Goal: Task Accomplishment & Management: Complete application form

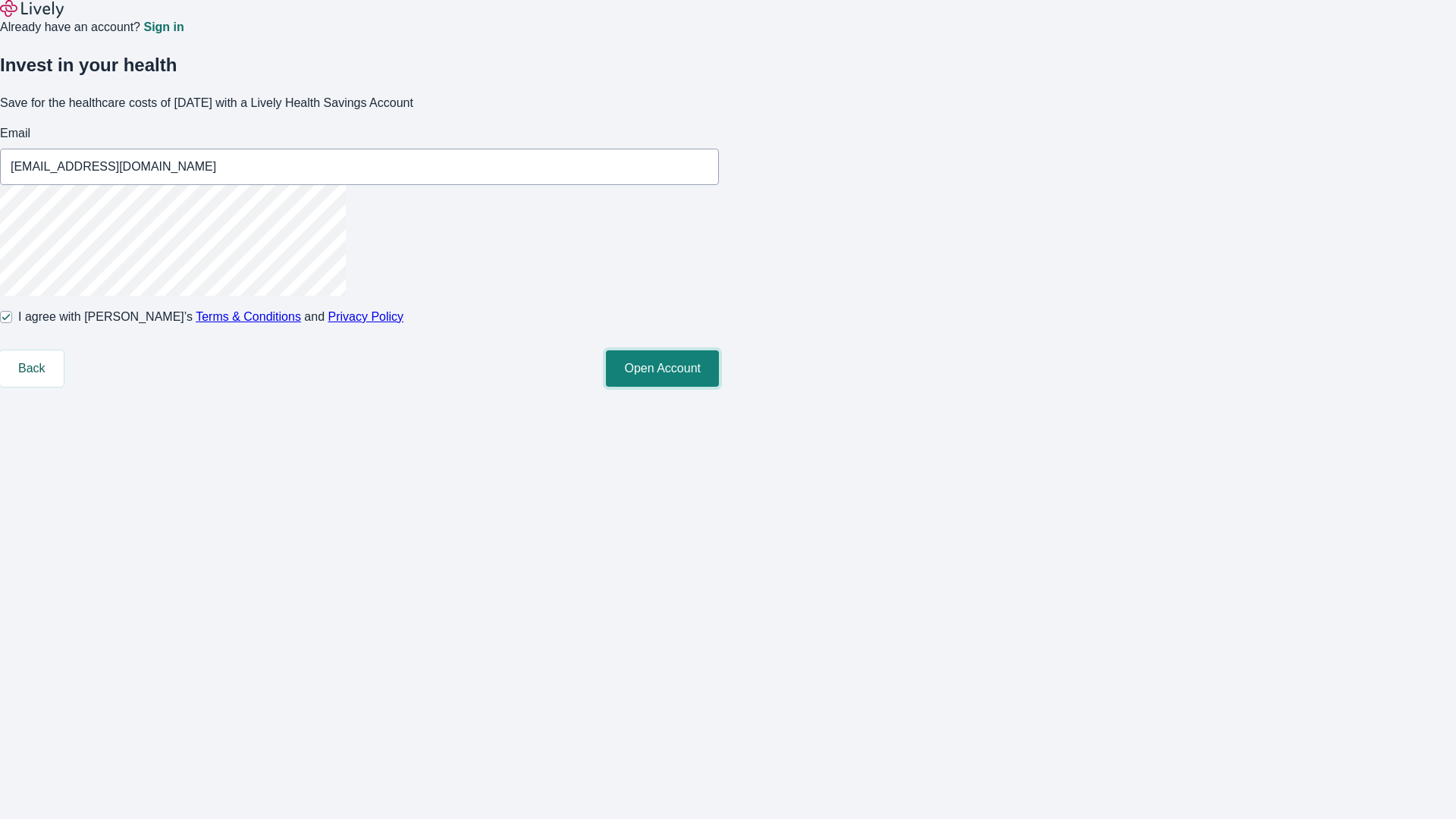
click at [719, 387] on button "Open Account" at bounding box center [662, 369] width 113 height 37
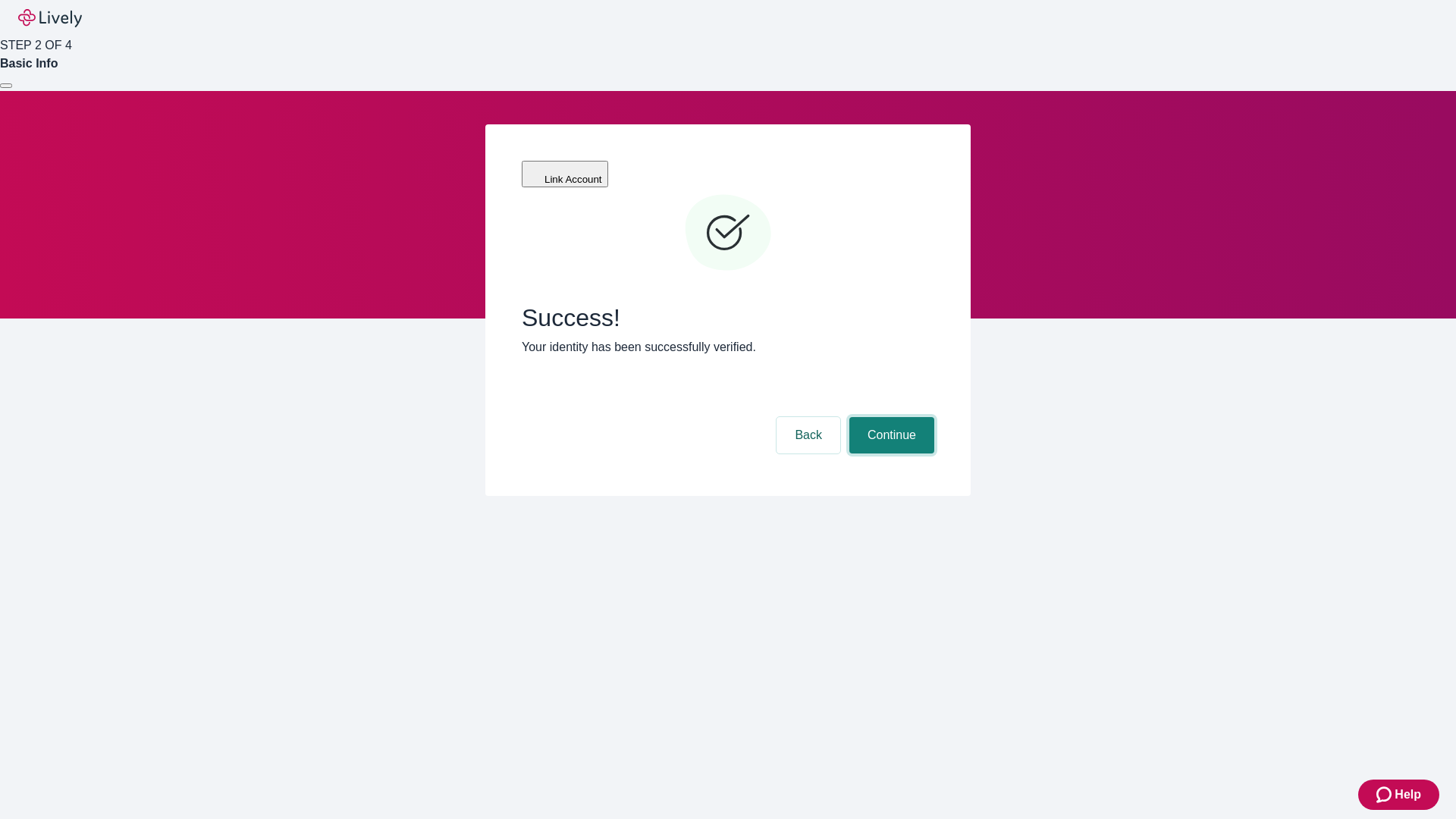
click at [889, 417] on button "Continue" at bounding box center [891, 436] width 85 height 37
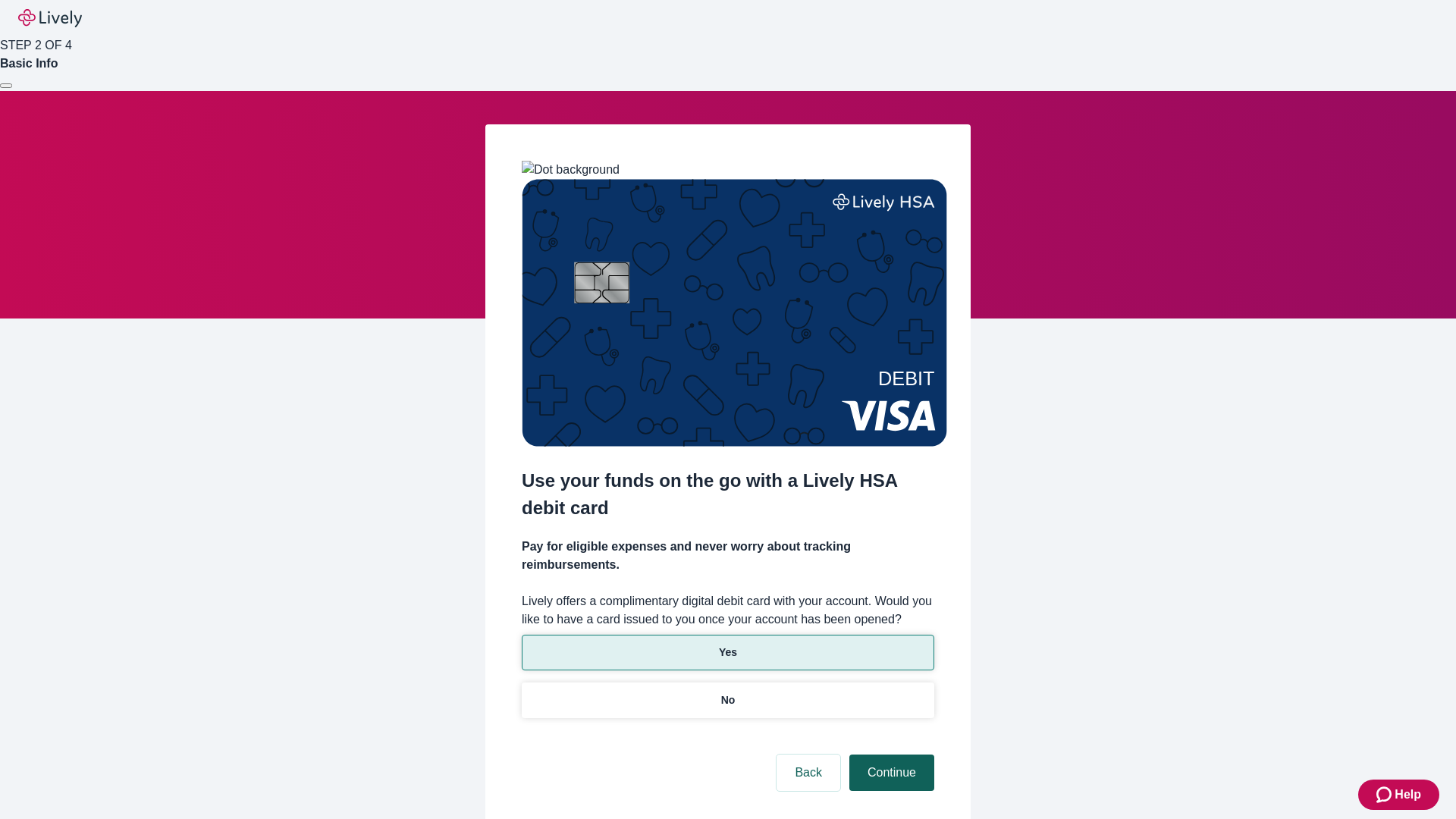
click at [727, 693] on p "No" at bounding box center [728, 701] width 14 height 16
click at [889, 755] on button "Continue" at bounding box center [891, 773] width 85 height 37
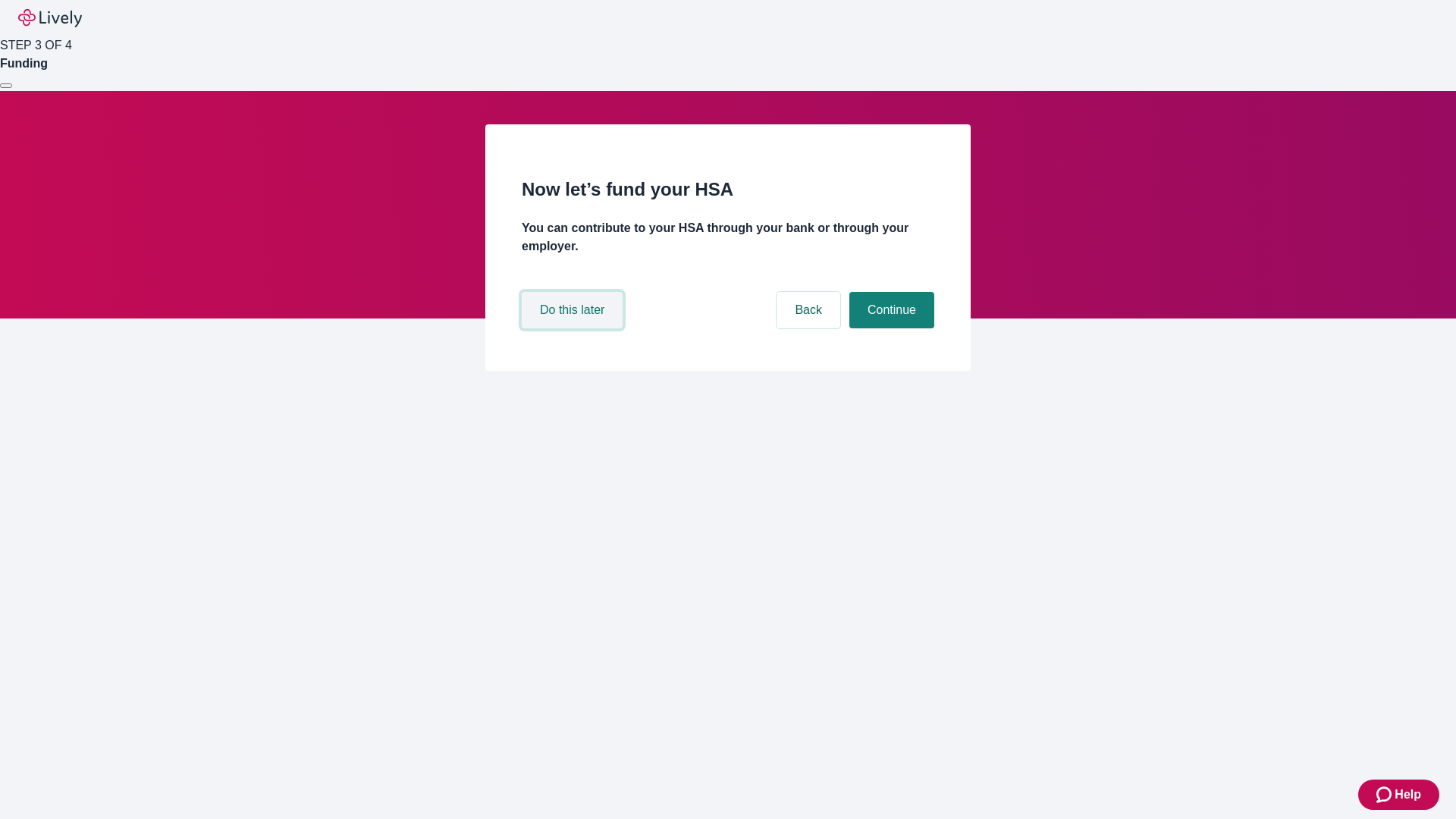
click at [574, 328] on button "Do this later" at bounding box center [572, 310] width 101 height 37
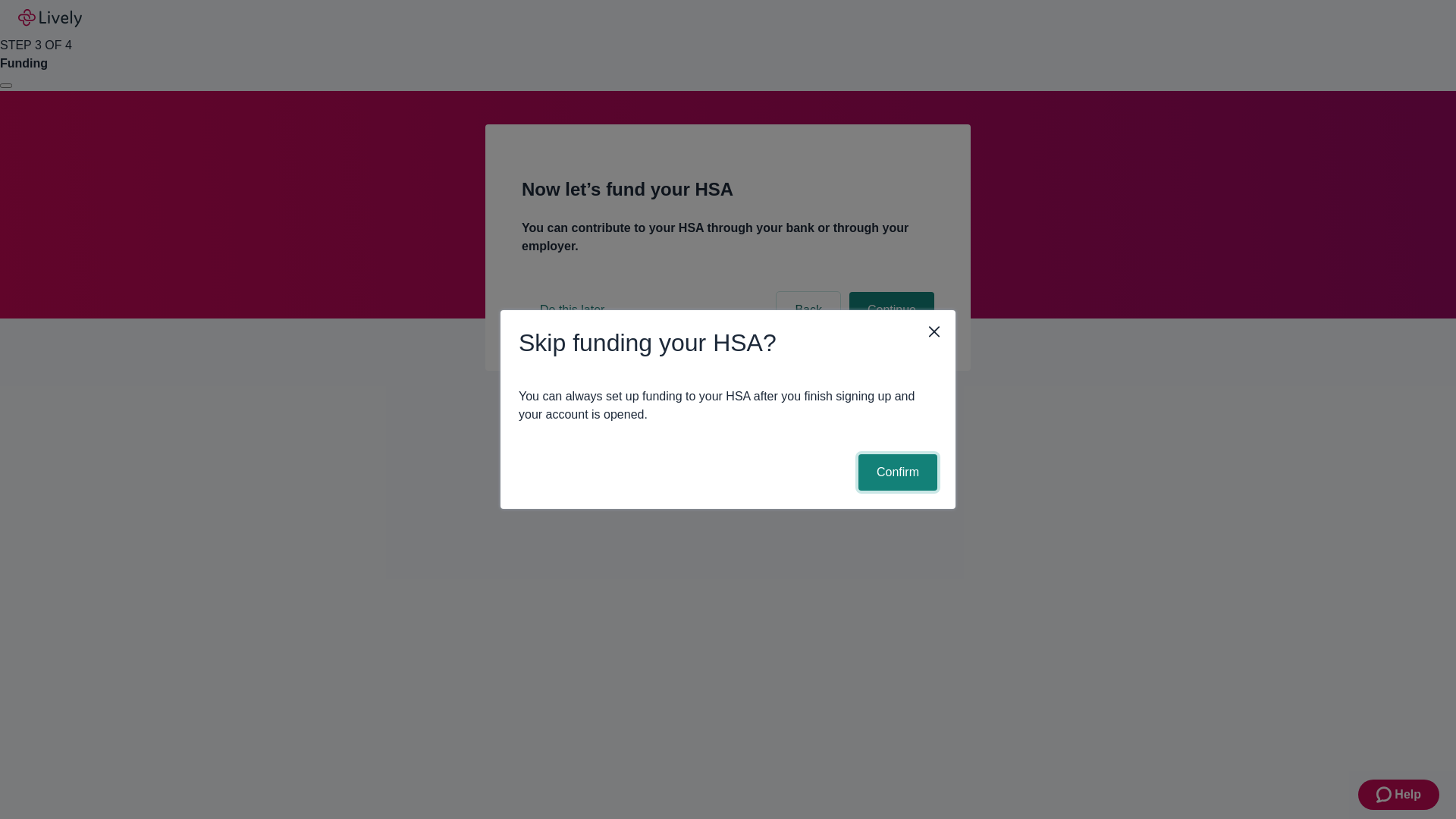
click at [895, 473] on button "Confirm" at bounding box center [898, 473] width 79 height 37
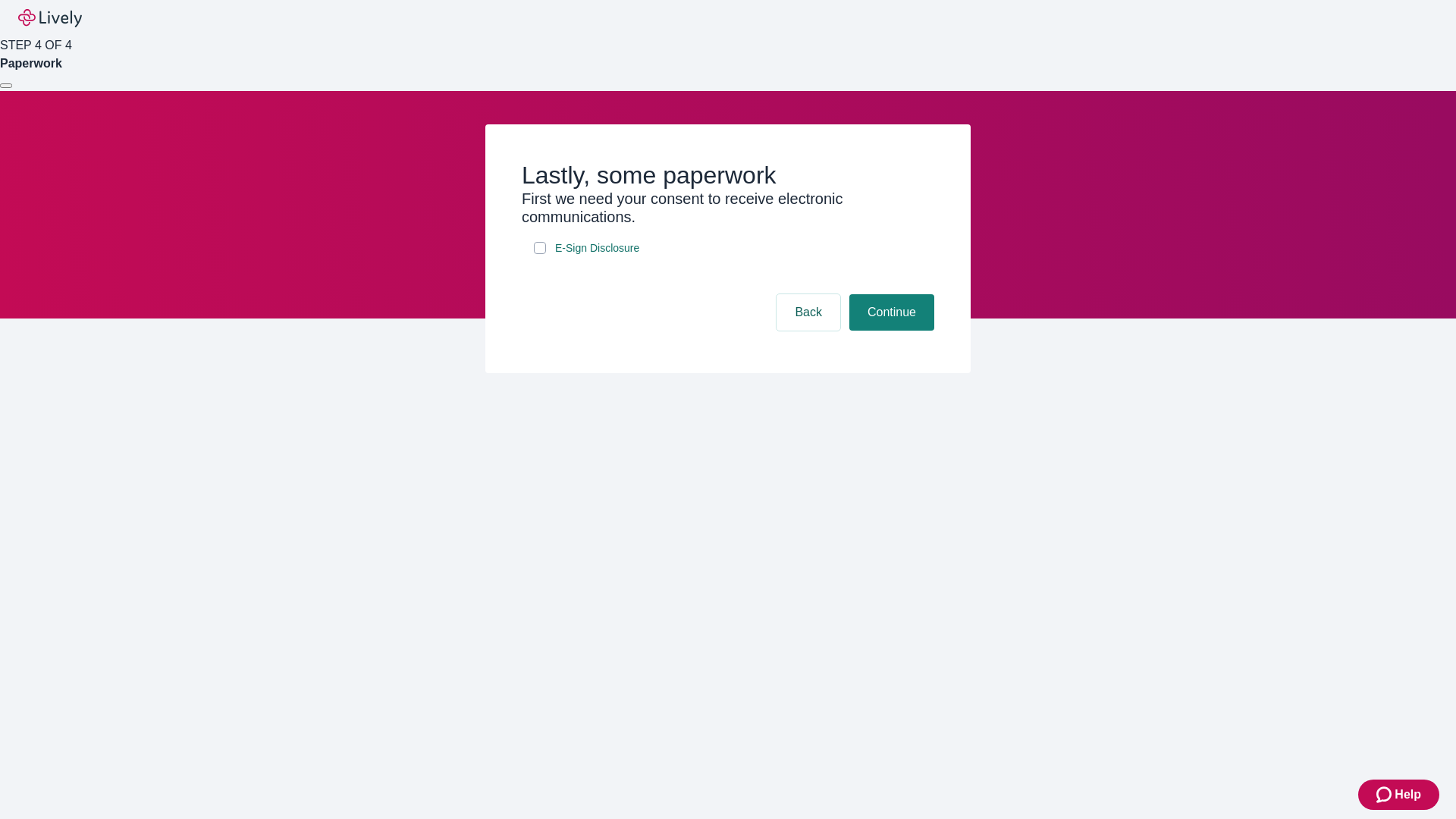
click at [540, 254] on input "E-Sign Disclosure" at bounding box center [540, 248] width 12 height 12
checkbox input "true"
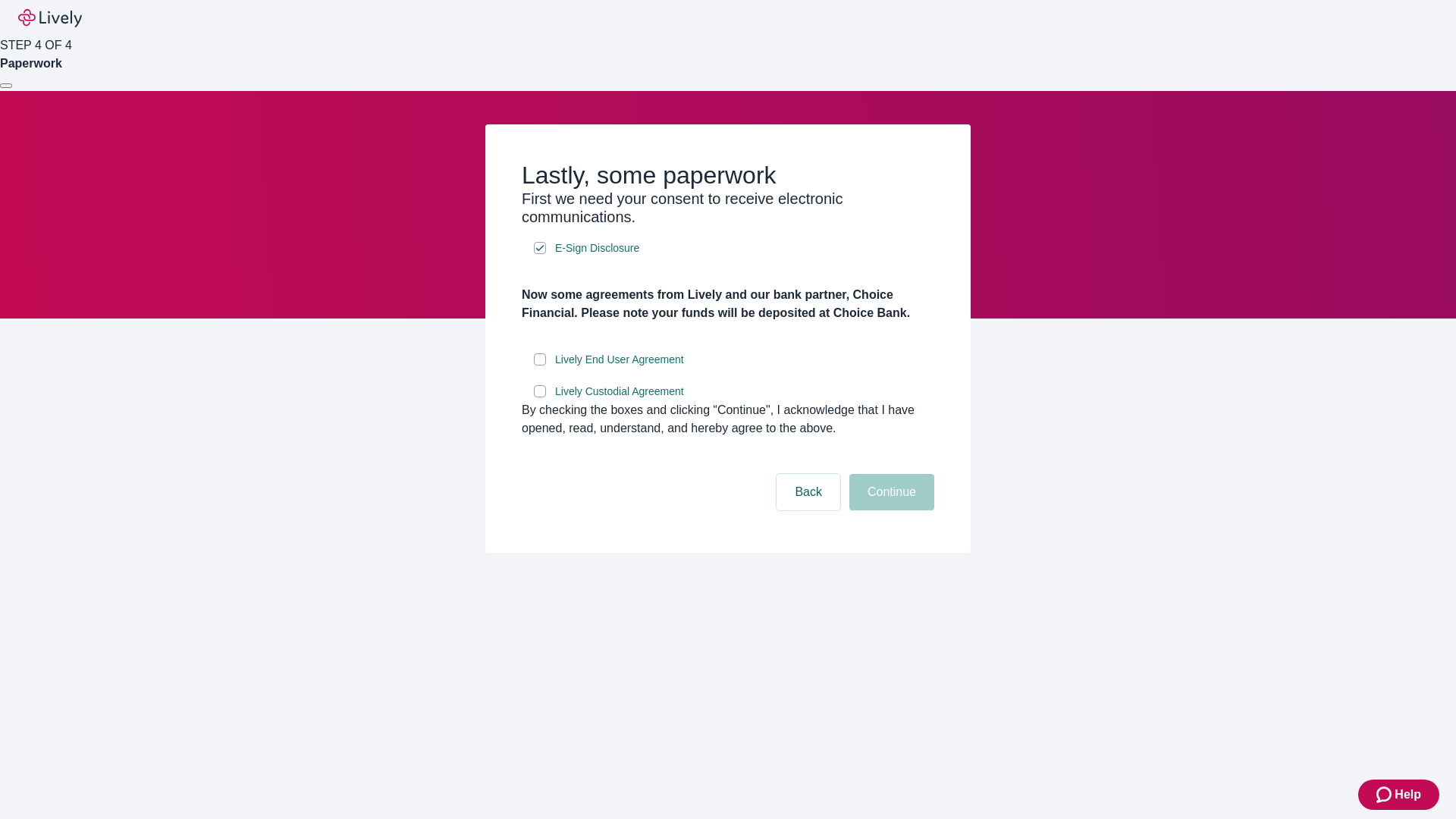
click at [540, 366] on input "Lively End User Agreement" at bounding box center [540, 360] width 12 height 12
checkbox input "true"
click at [540, 397] on input "Lively Custodial Agreement" at bounding box center [540, 391] width 12 height 12
checkbox input "true"
click at [889, 510] on button "Continue" at bounding box center [891, 493] width 85 height 37
